Goal: Task Accomplishment & Management: Use online tool/utility

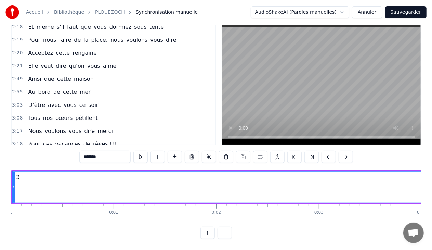
scroll to position [457, 0]
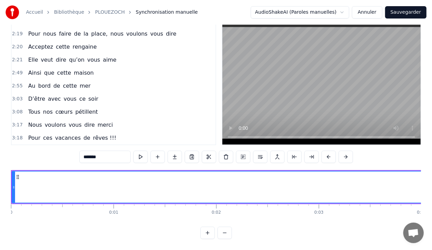
click at [224, 232] on button at bounding box center [225, 232] width 14 height 12
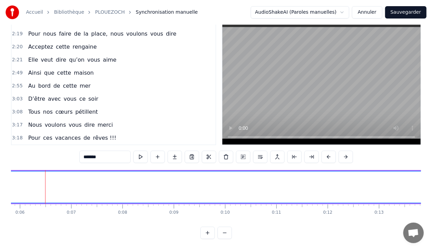
click at [224, 232] on button at bounding box center [225, 232] width 14 height 12
click at [224, 232] on div at bounding box center [215, 232] width 31 height 12
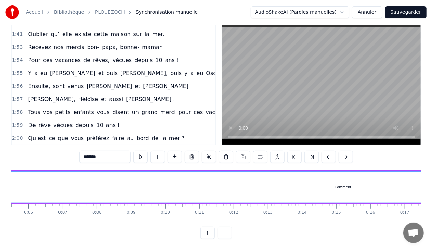
scroll to position [0, 0]
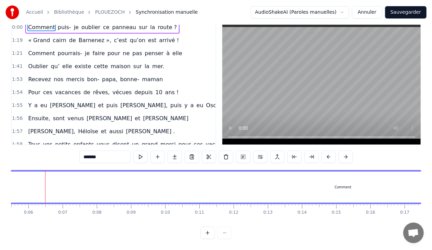
click at [108, 10] on link "PLOUEZOCH" at bounding box center [110, 12] width 30 height 7
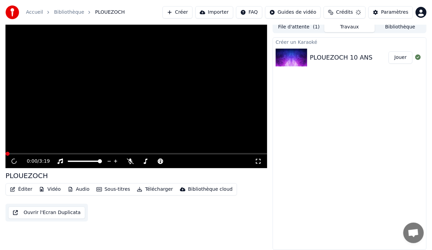
scroll to position [3, 0]
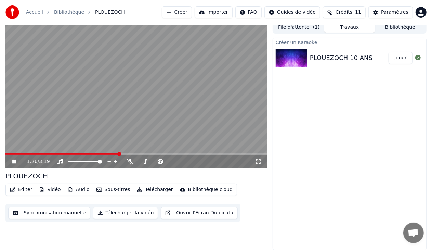
click at [61, 14] on link "Bibliothèque" at bounding box center [69, 12] width 30 height 7
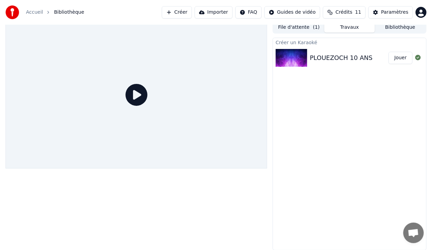
click at [192, 13] on button "Créer" at bounding box center [177, 12] width 30 height 12
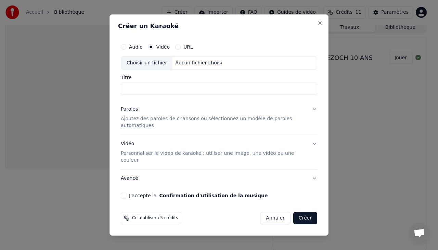
click at [128, 50] on div "Audio" at bounding box center [132, 46] width 22 height 5
click at [124, 50] on button "Audio" at bounding box center [123, 46] width 5 height 5
click at [141, 69] on div "Choisir un fichier" at bounding box center [146, 63] width 51 height 12
click at [137, 69] on div "Choisir un fichier" at bounding box center [146, 63] width 51 height 12
click at [176, 50] on button "URL" at bounding box center [177, 46] width 5 height 5
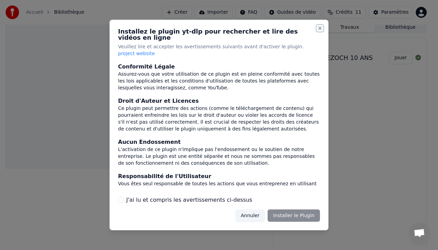
click at [320, 31] on button "Close" at bounding box center [319, 28] width 5 height 5
click at [259, 209] on button "Annuler" at bounding box center [249, 215] width 29 height 12
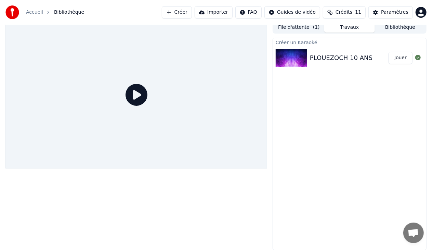
click at [187, 14] on button "Créer" at bounding box center [177, 12] width 30 height 12
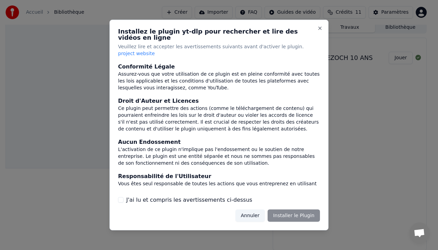
click at [252, 214] on button "Annuler" at bounding box center [249, 215] width 29 height 12
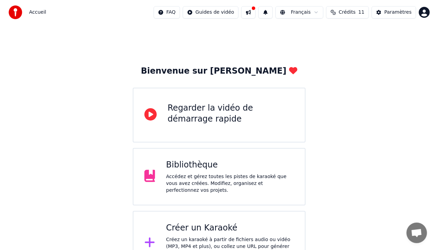
scroll to position [16, 0]
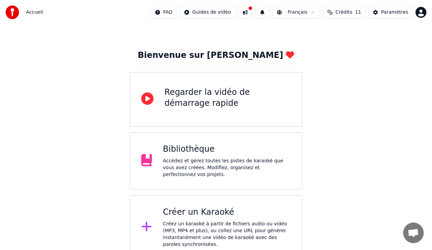
click at [221, 222] on div "Créez un karaoké à partir de fichiers audio ou vidéo (MP3, MP4 et plus), ou col…" at bounding box center [227, 233] width 128 height 27
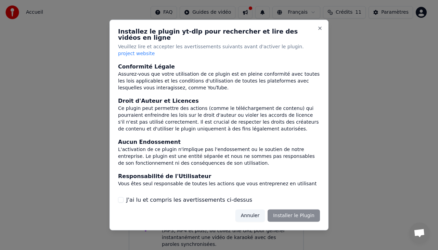
click at [203, 196] on label "J'ai lu et compris les avertissements ci-dessus" at bounding box center [189, 199] width 126 height 8
click at [123, 197] on button "J'ai lu et compris les avertissements ci-dessus" at bounding box center [120, 199] width 5 height 5
click at [284, 209] on button "Installer le Plugin" at bounding box center [294, 215] width 52 height 12
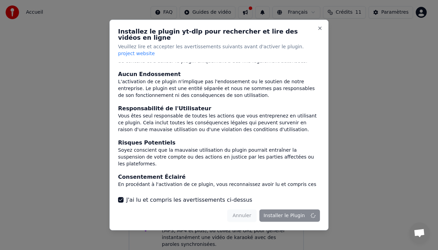
scroll to position [0, 0]
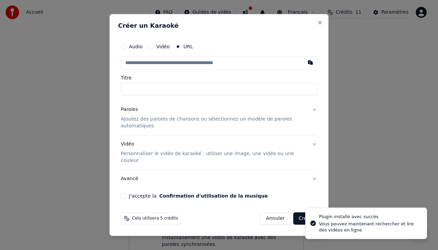
click at [156, 49] on label "Vidéo" at bounding box center [162, 46] width 13 height 5
click at [154, 49] on button "Vidéo" at bounding box center [150, 46] width 5 height 5
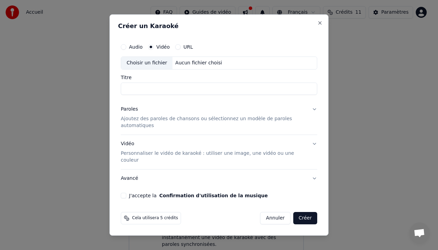
click at [129, 49] on label "Audio" at bounding box center [136, 46] width 14 height 5
click at [126, 50] on button "Audio" at bounding box center [123, 46] width 5 height 5
click at [131, 69] on div "Choisir un fichier" at bounding box center [146, 63] width 51 height 12
click at [165, 49] on label "Vidéo" at bounding box center [162, 46] width 13 height 5
click at [154, 50] on button "Vidéo" at bounding box center [150, 46] width 5 height 5
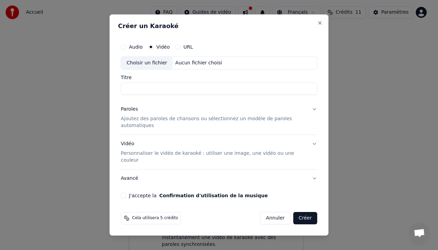
click at [190, 66] on div "Aucun fichier choisi" at bounding box center [198, 63] width 52 height 7
click at [154, 68] on div "Choisir un fichier" at bounding box center [146, 63] width 51 height 12
type input "**********"
click at [174, 95] on input "**********" at bounding box center [219, 88] width 196 height 12
click at [175, 127] on p "Ajoutez des paroles de chansons ou sélectionnez un modèle de paroles automatiqu…" at bounding box center [213, 122] width 185 height 14
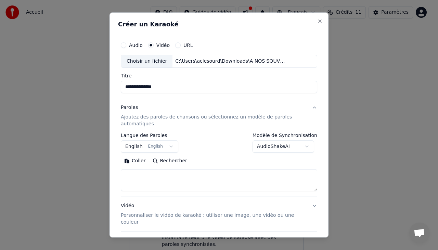
click at [140, 176] on textarea at bounding box center [219, 180] width 196 height 22
paste textarea "**********"
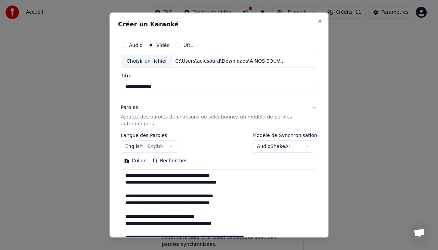
scroll to position [384, 0]
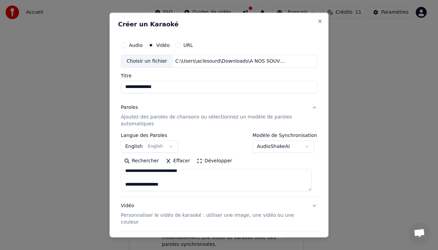
type textarea "**********"
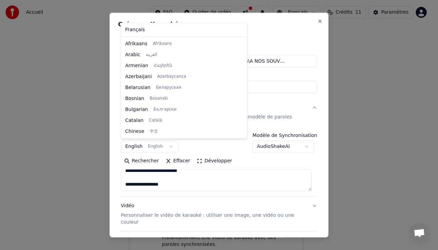
click at [167, 147] on body "**********" at bounding box center [216, 121] width 432 height 275
select select "**"
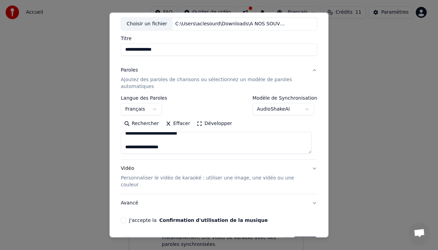
scroll to position [52, 0]
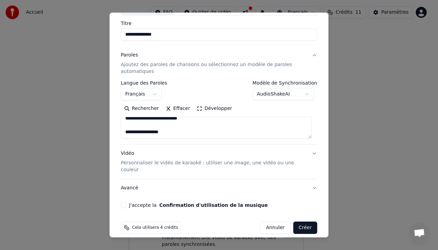
click at [256, 161] on p "Personnaliser le vidéo de karaoké : utiliser une image, une vidéo ou une couleur" at bounding box center [213, 166] width 185 height 14
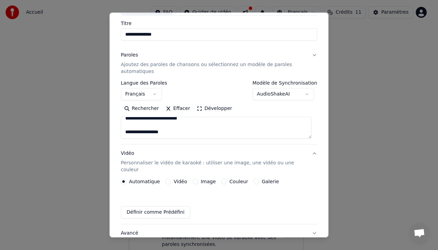
scroll to position [34, 0]
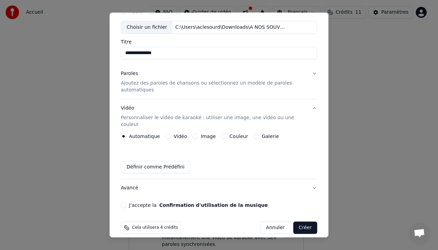
click at [193, 133] on button "Image" at bounding box center [195, 135] width 5 height 5
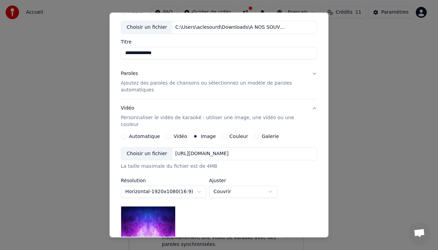
click at [253, 133] on button "Galerie" at bounding box center [255, 135] width 5 height 5
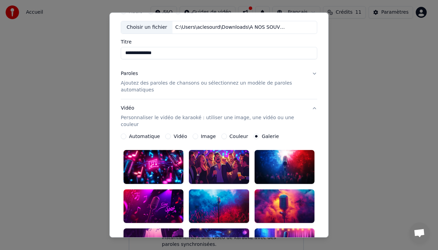
click at [225, 189] on div at bounding box center [219, 206] width 60 height 34
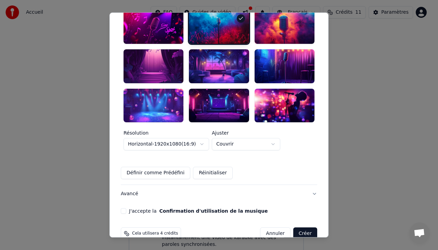
scroll to position [214, 0]
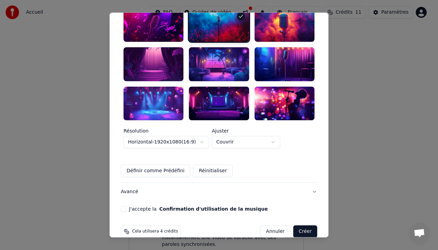
click at [123, 206] on button "J'accepte la Confirmation d'utilisation de la musique" at bounding box center [123, 208] width 5 height 5
click at [299, 225] on button "Créer" at bounding box center [305, 231] width 24 height 12
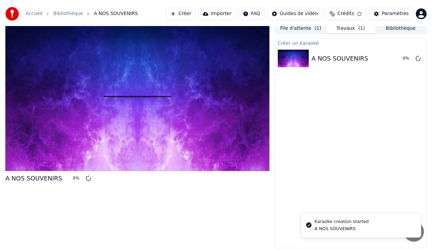
scroll to position [3, 0]
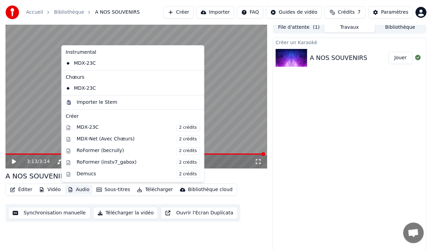
click at [79, 190] on button "Audio" at bounding box center [78, 190] width 27 height 10
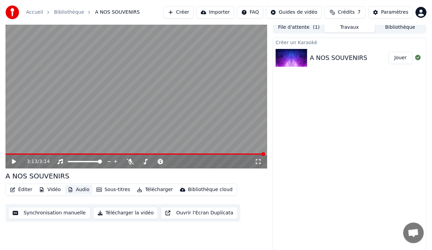
click at [79, 190] on button "Audio" at bounding box center [78, 190] width 27 height 10
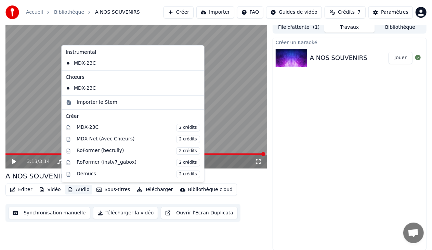
click at [79, 190] on button "Audio" at bounding box center [78, 190] width 27 height 10
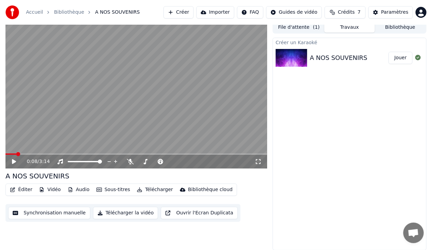
click at [16, 154] on span at bounding box center [10, 153] width 11 height 1
click at [14, 162] on icon at bounding box center [14, 161] width 4 height 5
click at [56, 155] on div "0:12 / 3:14" at bounding box center [136, 162] width 262 height 14
click at [56, 154] on span at bounding box center [136, 153] width 262 height 1
click at [31, 153] on span at bounding box center [18, 153] width 26 height 1
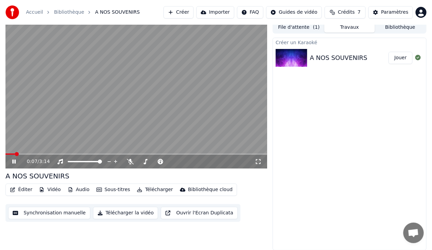
click at [15, 154] on span at bounding box center [9, 153] width 9 height 1
click at [8, 154] on span at bounding box center [6, 153] width 3 height 1
click at [14, 162] on icon at bounding box center [19, 161] width 16 height 5
click at [187, 15] on button "Créer" at bounding box center [179, 12] width 30 height 12
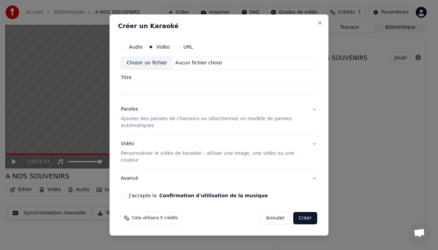
click at [177, 50] on button "URL" at bounding box center [177, 46] width 5 height 5
click at [152, 49] on button "Vidéo" at bounding box center [150, 46] width 5 height 5
click at [145, 69] on div "Choisir un fichier" at bounding box center [146, 63] width 51 height 12
click at [270, 212] on button "Annuler" at bounding box center [275, 218] width 30 height 12
